Goal: Task Accomplishment & Management: Use online tool/utility

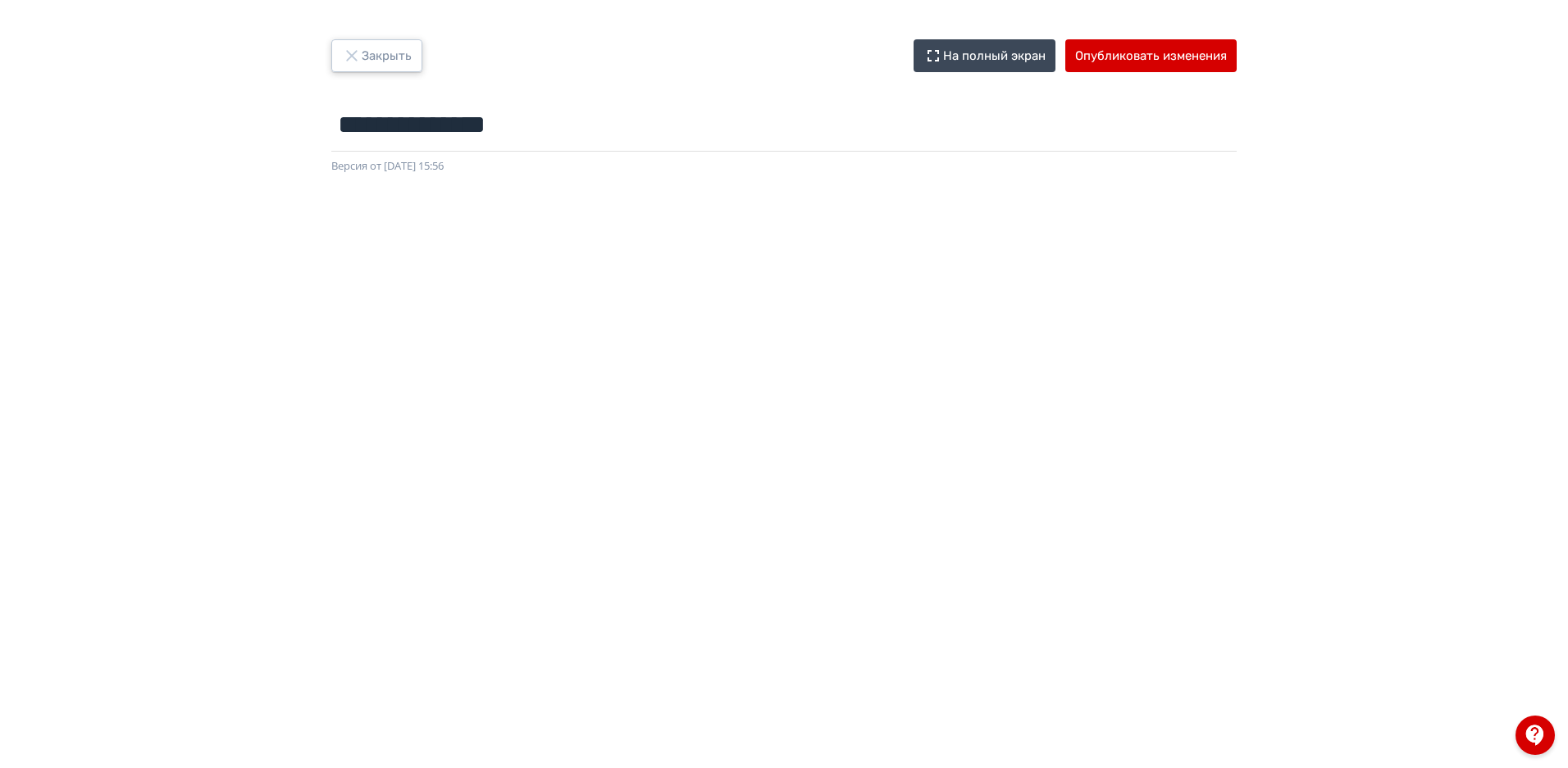
click at [377, 62] on button "Закрыть" at bounding box center [377, 56] width 91 height 33
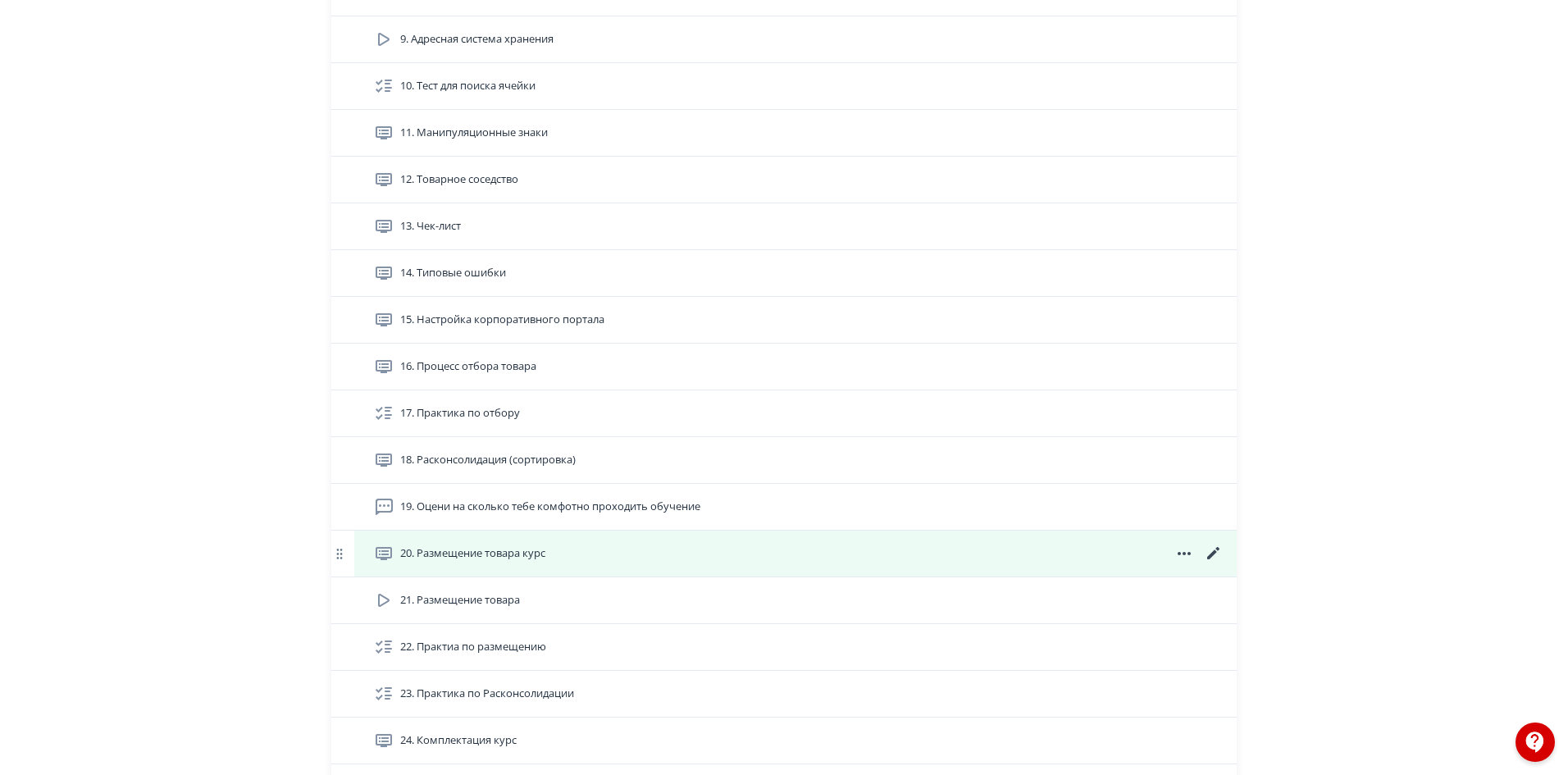
scroll to position [1226, 0]
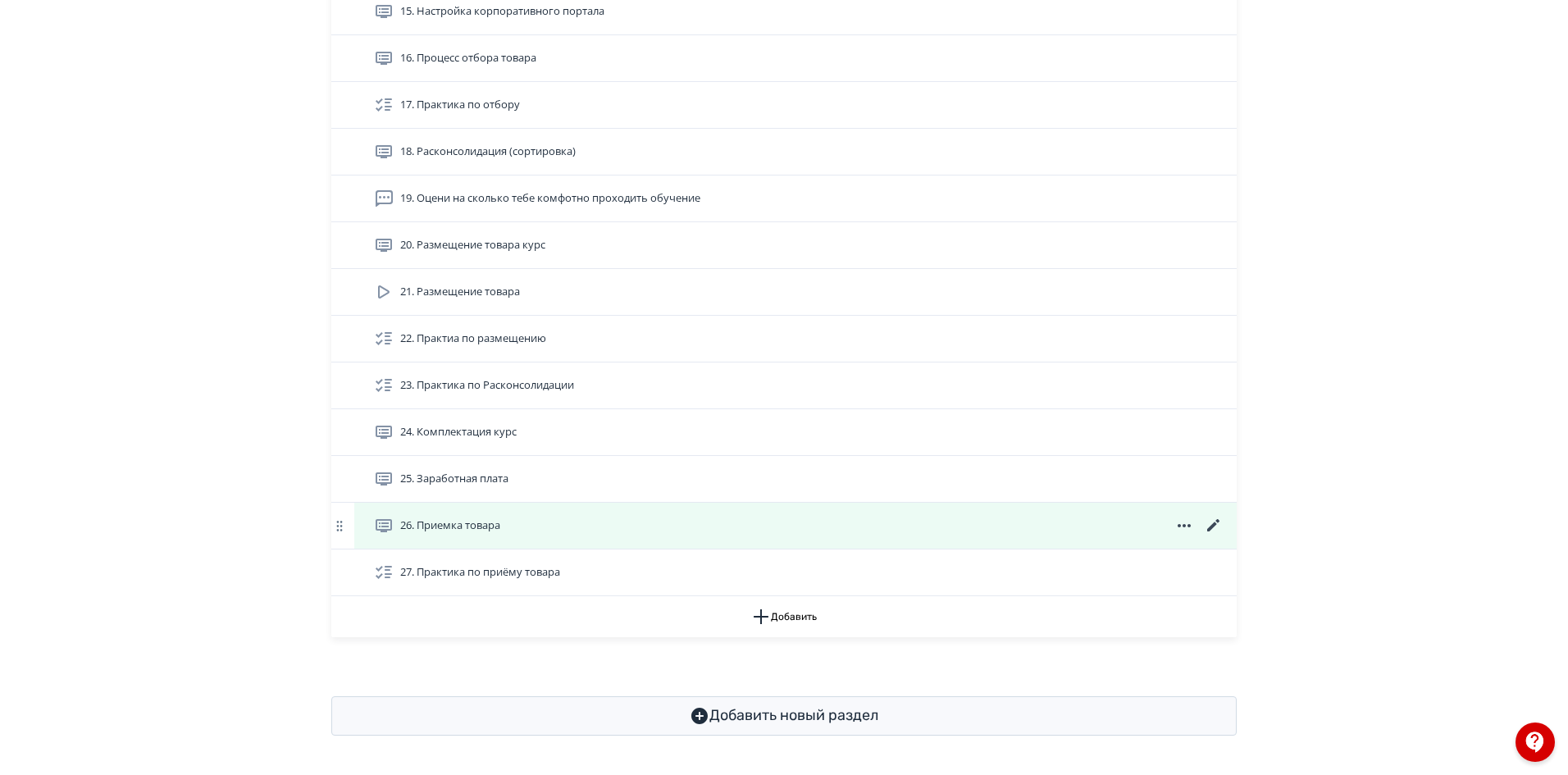
click at [1213, 526] on icon at bounding box center [1213, 525] width 12 height 12
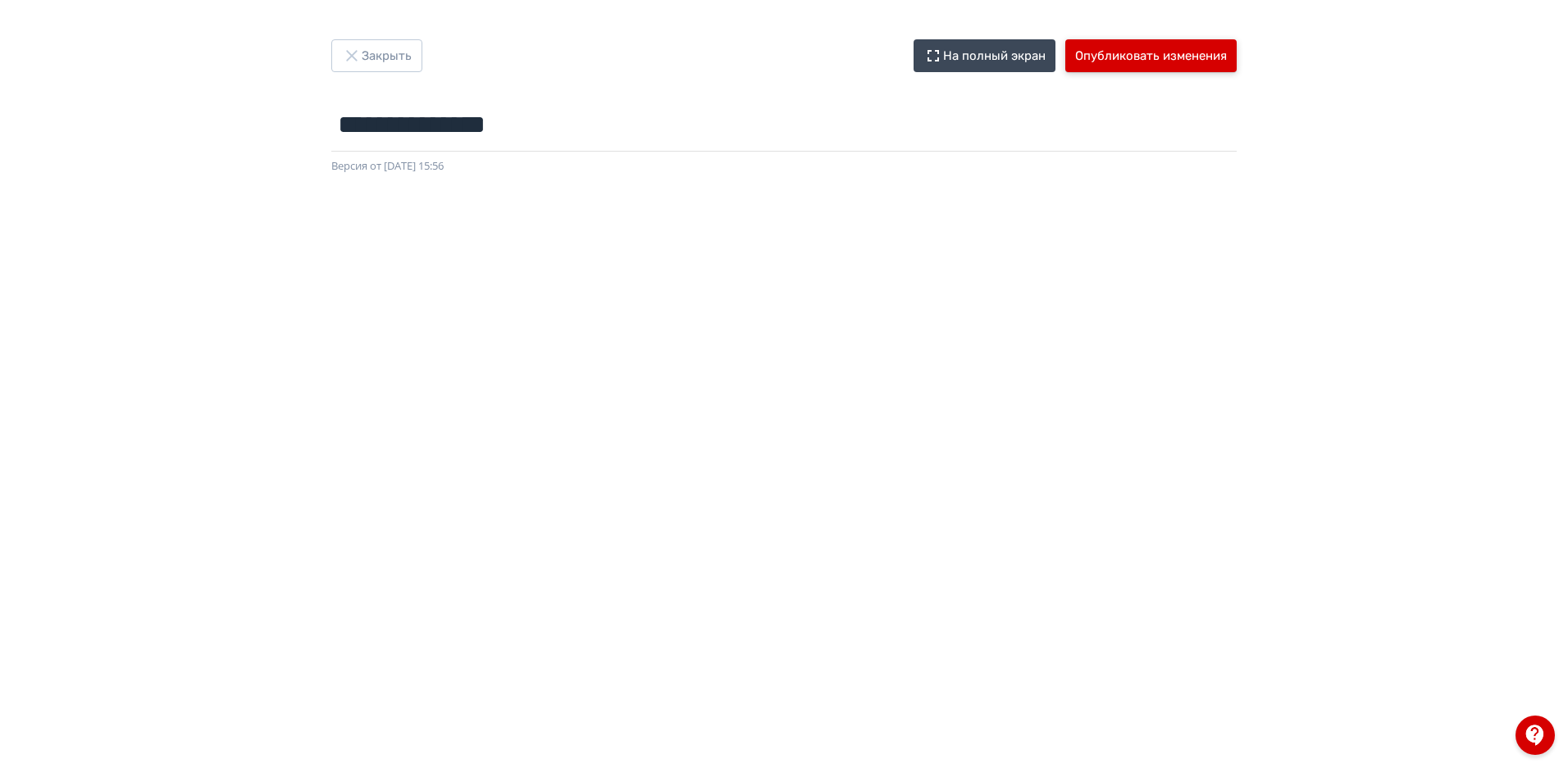
click at [1187, 60] on button "Опубликовать изменения" at bounding box center [1150, 56] width 171 height 33
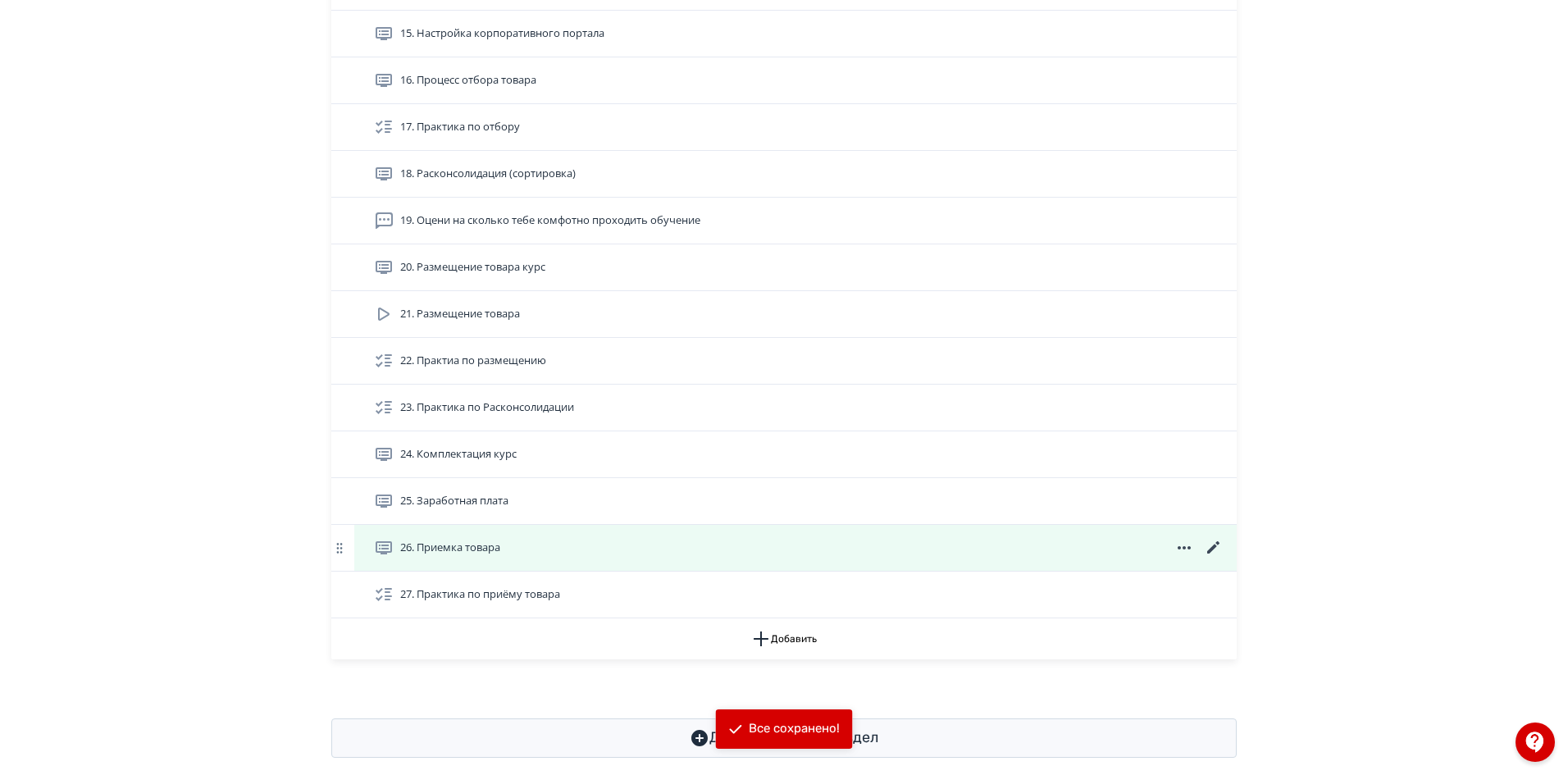
scroll to position [1226, 0]
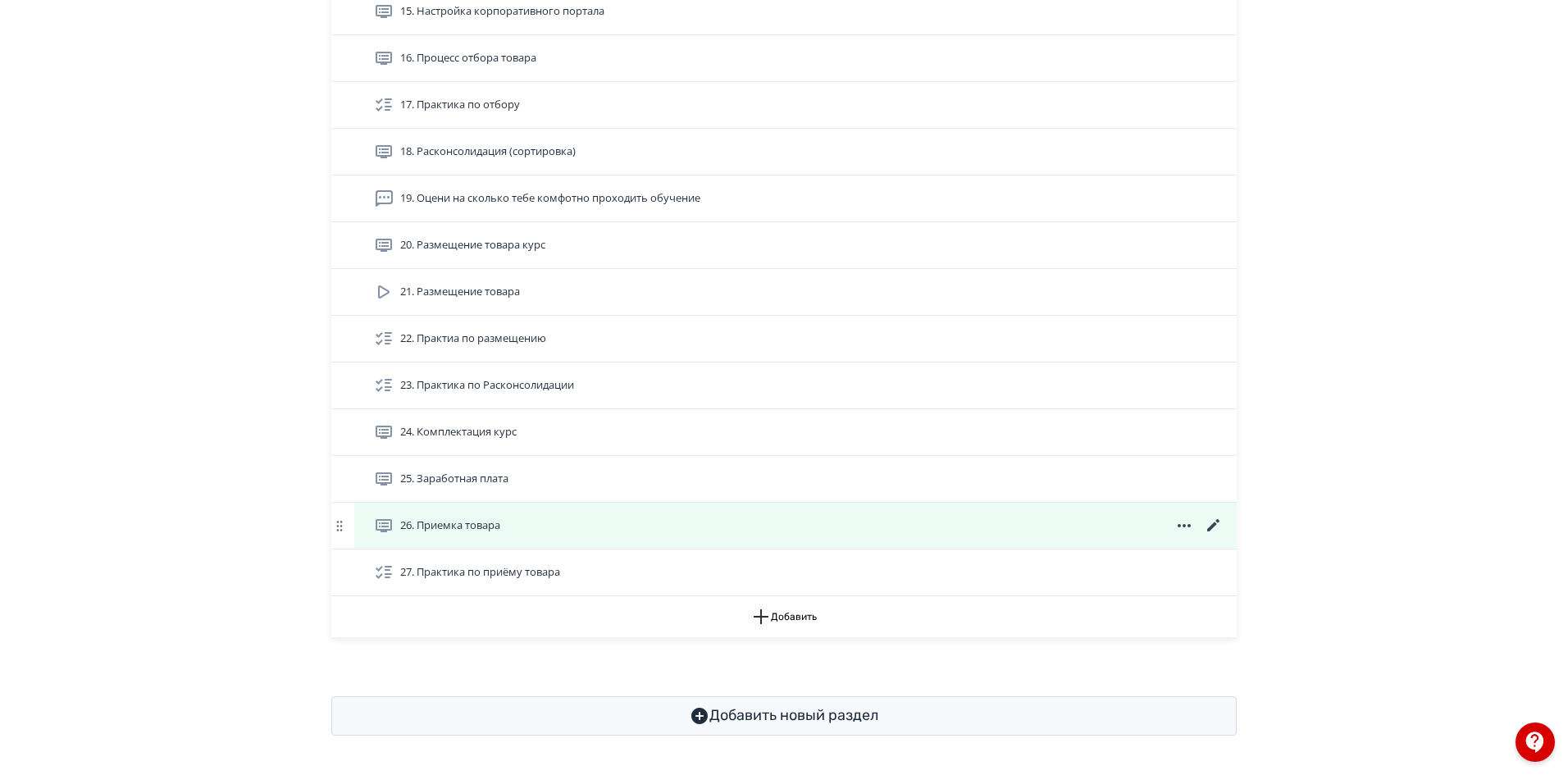
click at [1213, 525] on icon at bounding box center [1213, 525] width 12 height 12
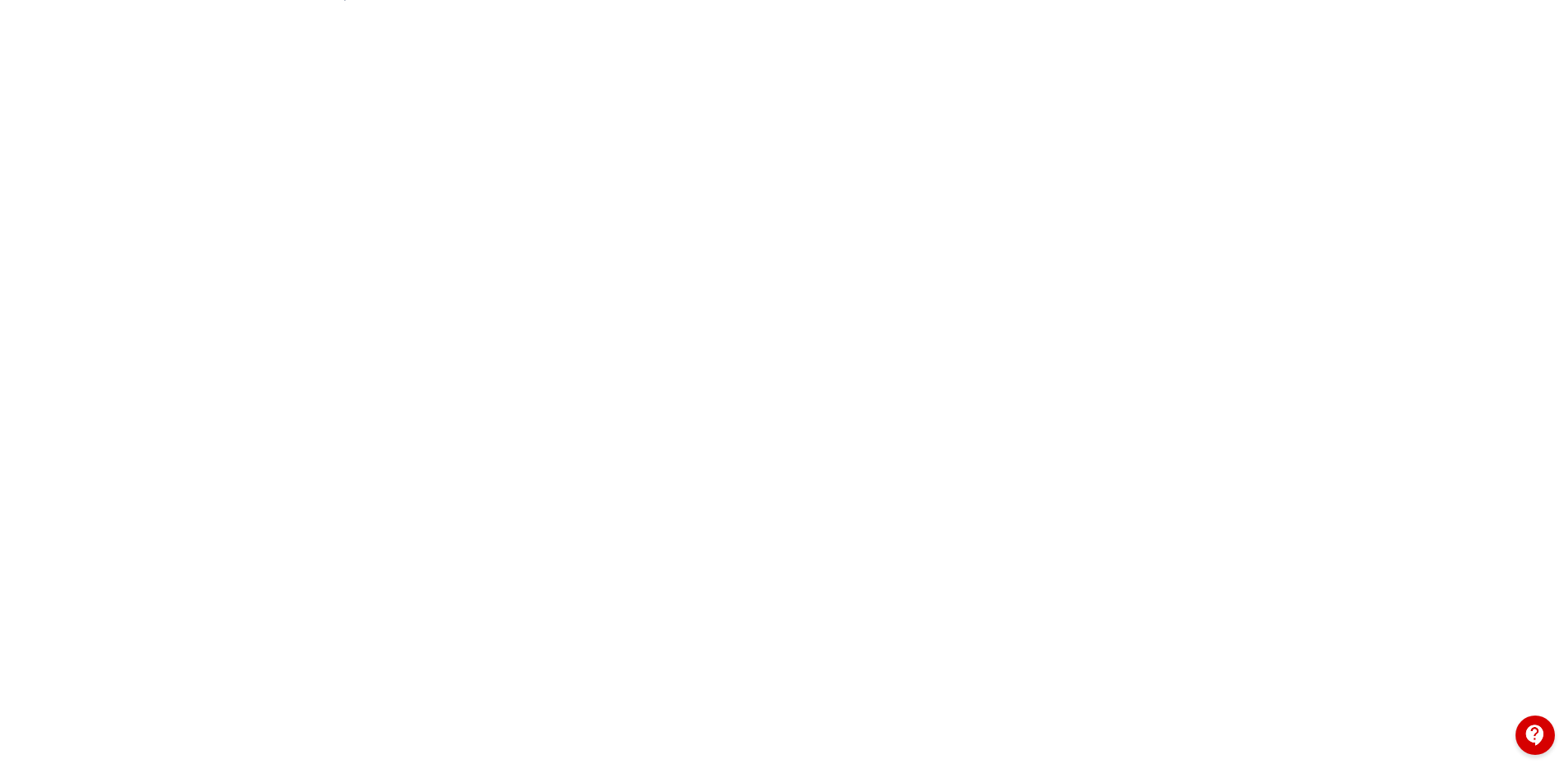
scroll to position [177, 0]
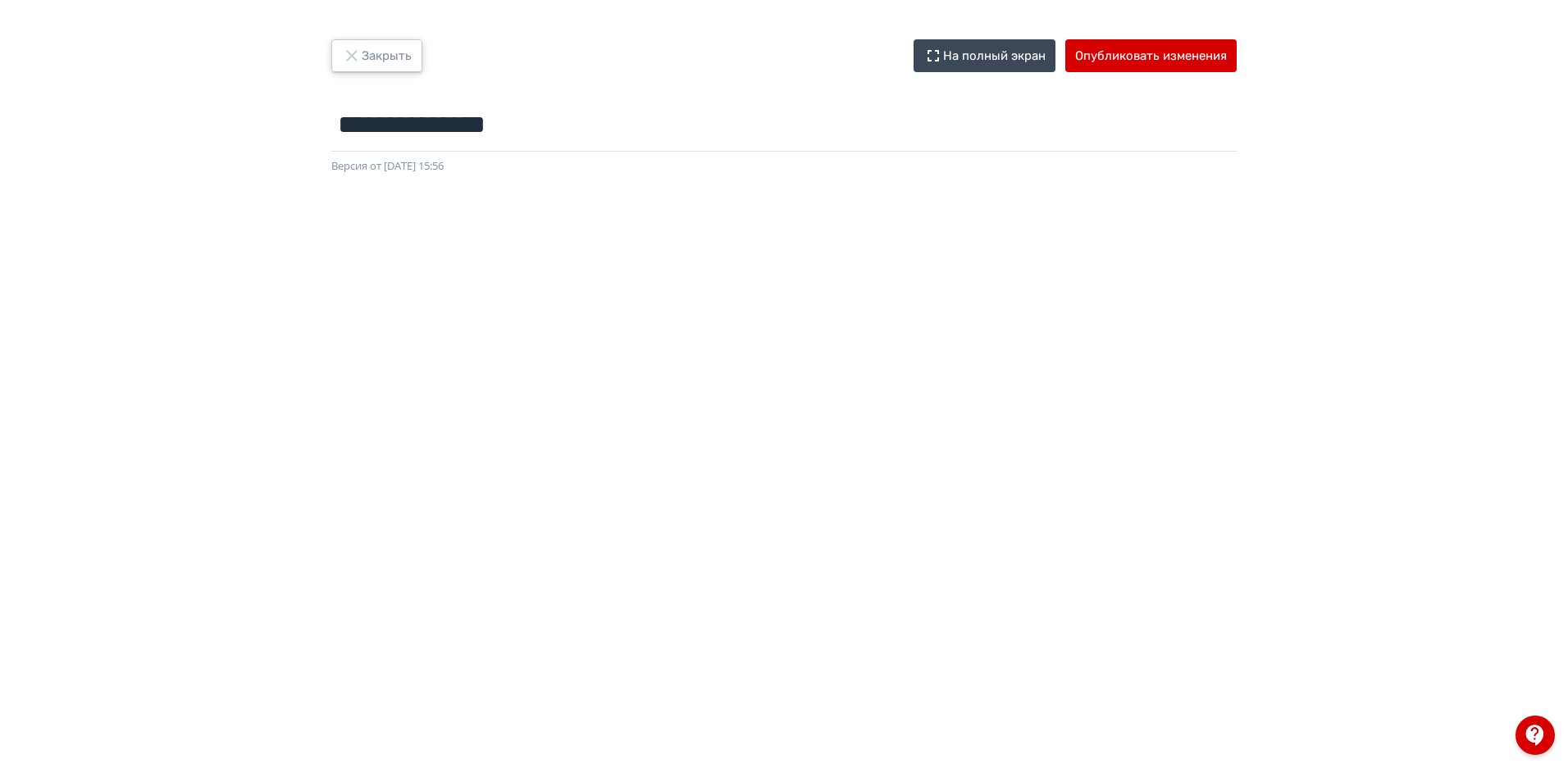
click at [388, 70] on button "Закрыть" at bounding box center [377, 56] width 91 height 33
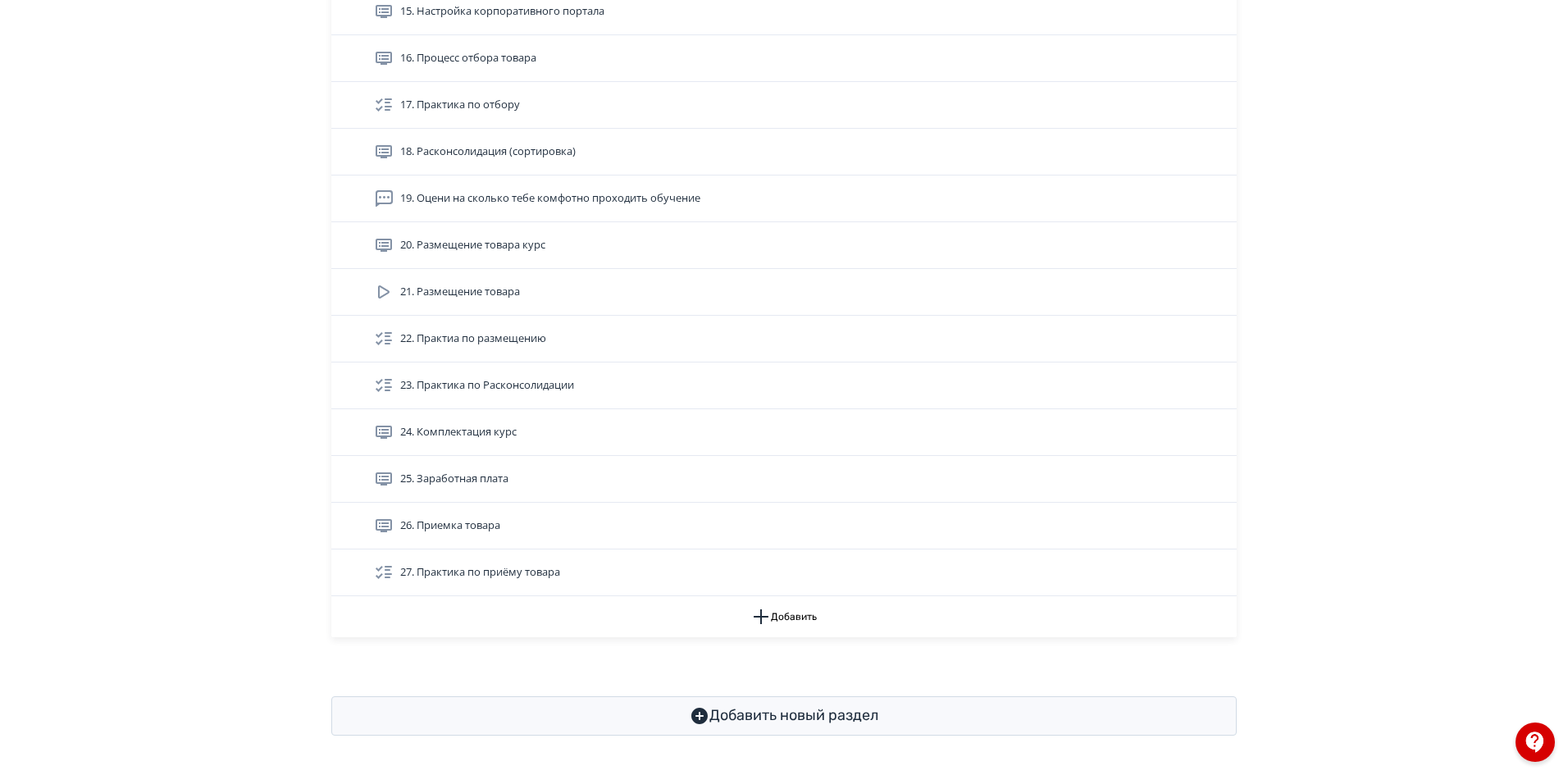
scroll to position [1226, 0]
